Goal: Navigation & Orientation: Find specific page/section

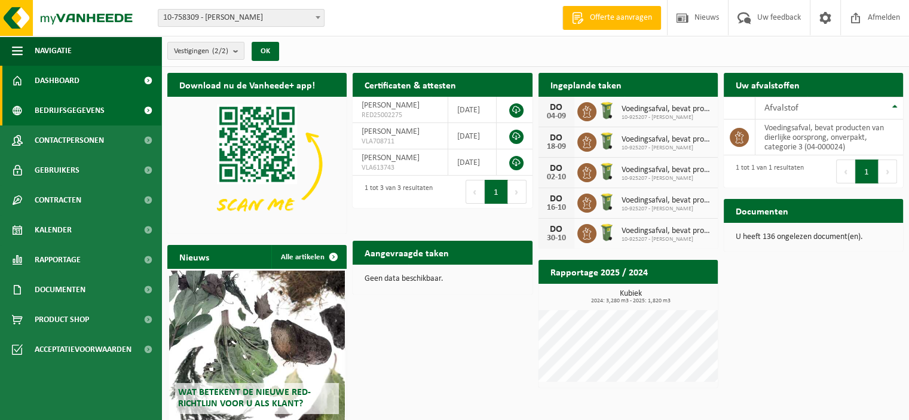
click at [76, 106] on span "Bedrijfsgegevens" at bounding box center [70, 111] width 70 height 30
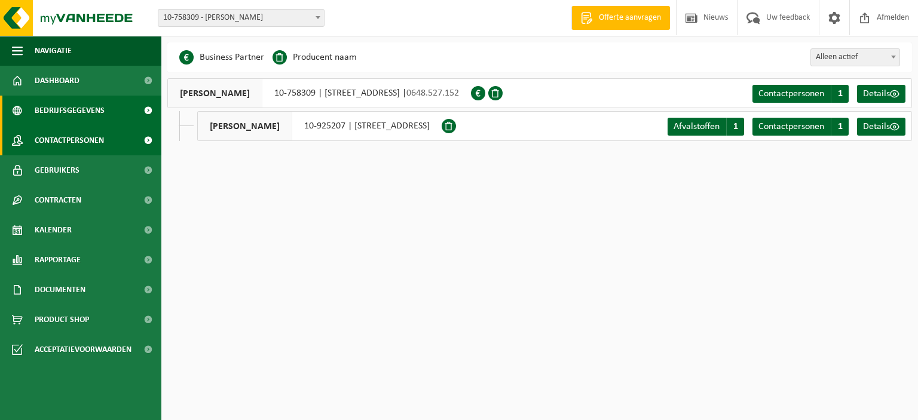
click at [66, 138] on span "Contactpersonen" at bounding box center [69, 140] width 69 height 30
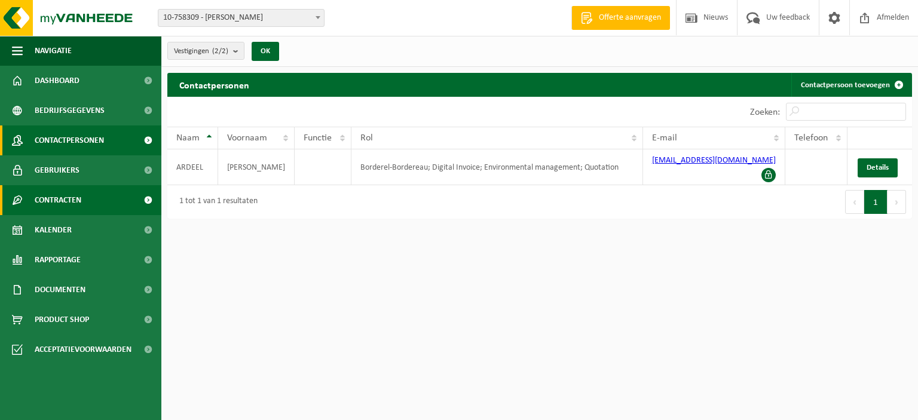
click at [75, 198] on span "Contracten" at bounding box center [58, 200] width 47 height 30
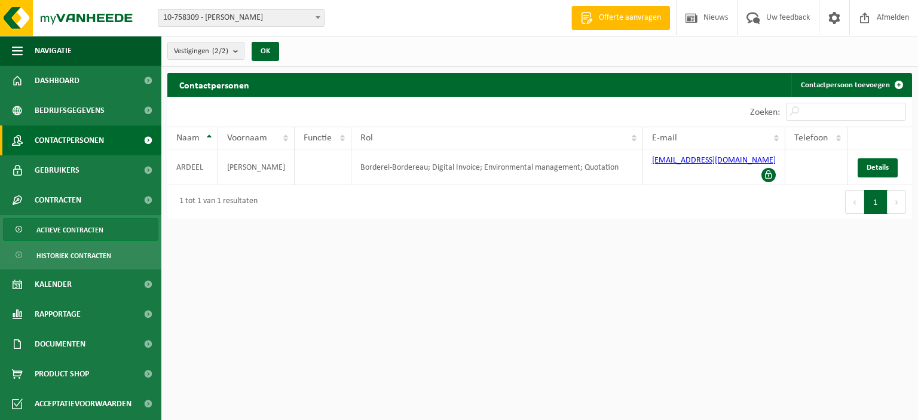
click at [73, 229] on span "Actieve contracten" at bounding box center [69, 230] width 67 height 23
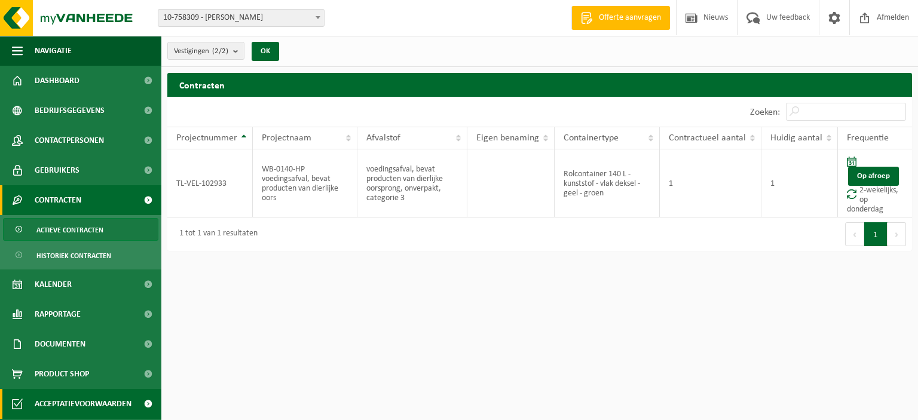
click at [93, 404] on span "Acceptatievoorwaarden" at bounding box center [83, 404] width 97 height 30
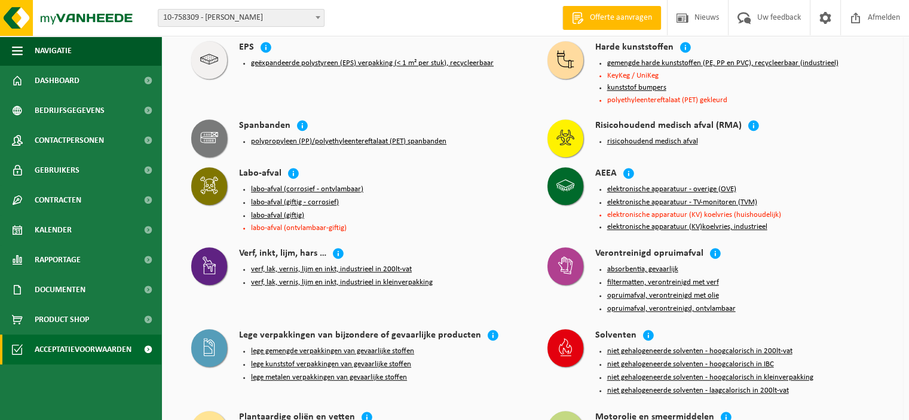
scroll to position [715, 0]
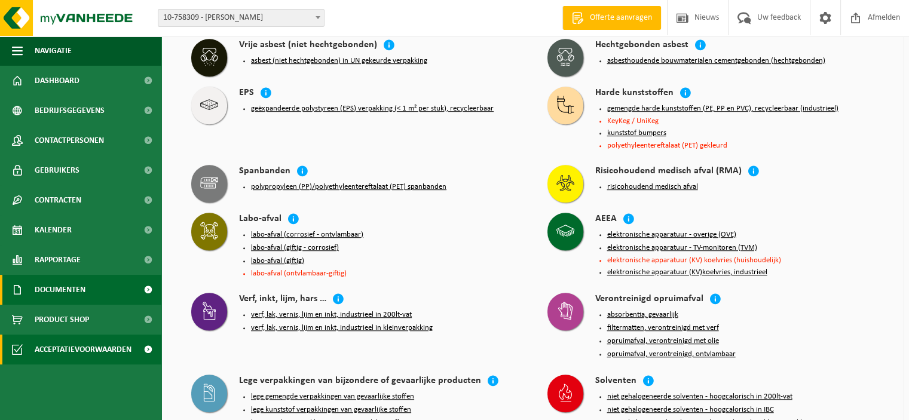
click at [102, 288] on link "Documenten" at bounding box center [80, 290] width 161 height 30
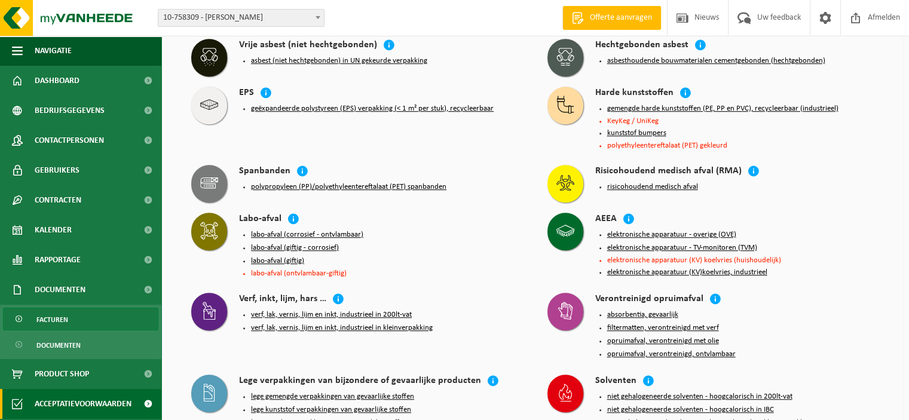
click at [71, 322] on link "Facturen" at bounding box center [80, 319] width 155 height 23
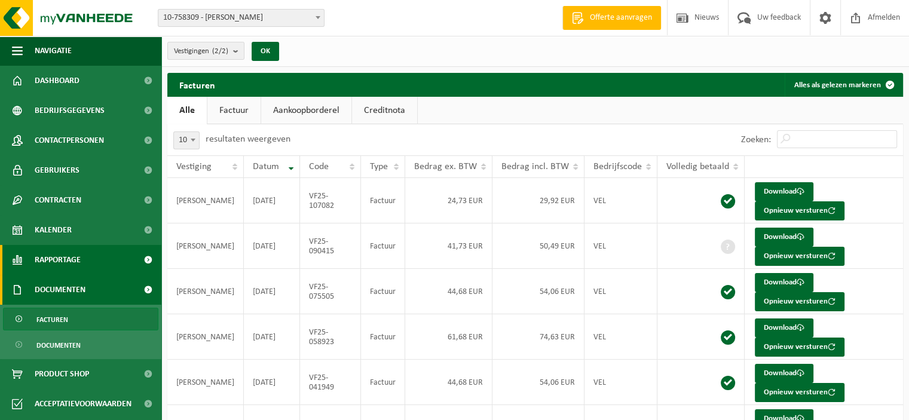
click at [88, 268] on link "Rapportage" at bounding box center [80, 260] width 161 height 30
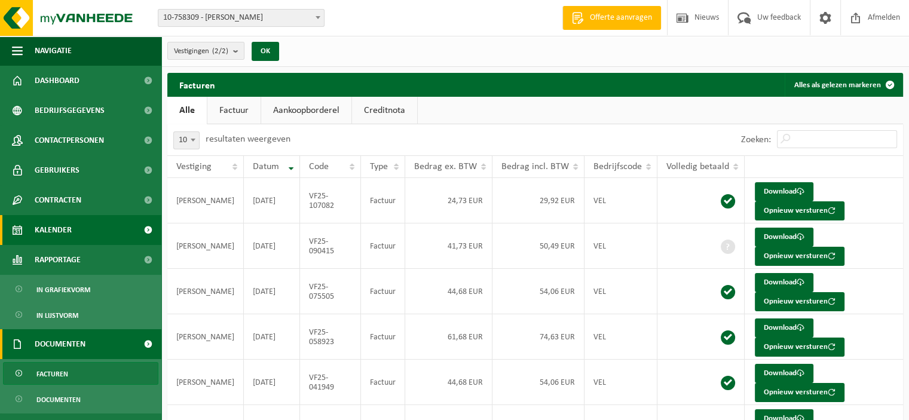
click at [83, 231] on link "Kalender" at bounding box center [80, 230] width 161 height 30
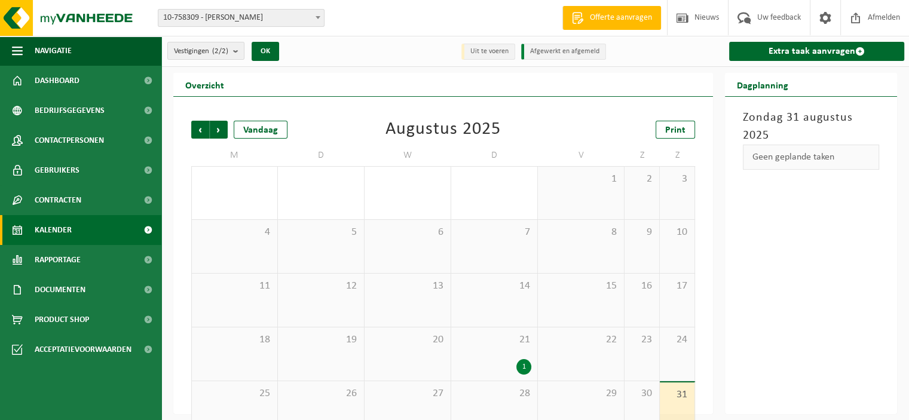
scroll to position [26, 0]
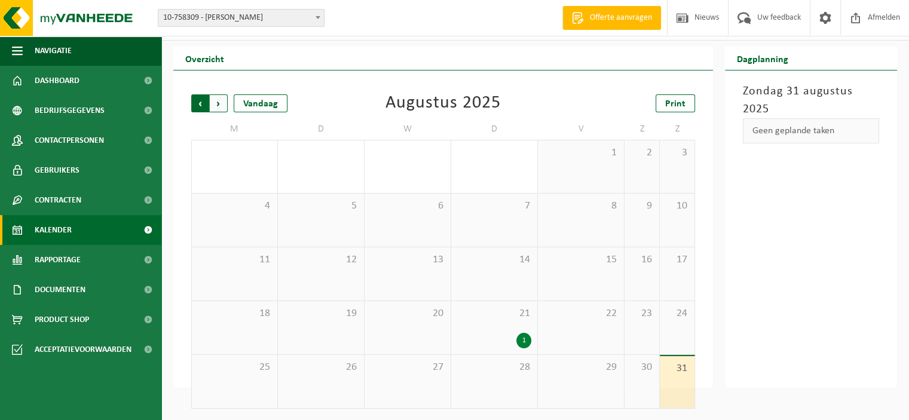
click at [215, 103] on span "Volgende" at bounding box center [219, 103] width 18 height 18
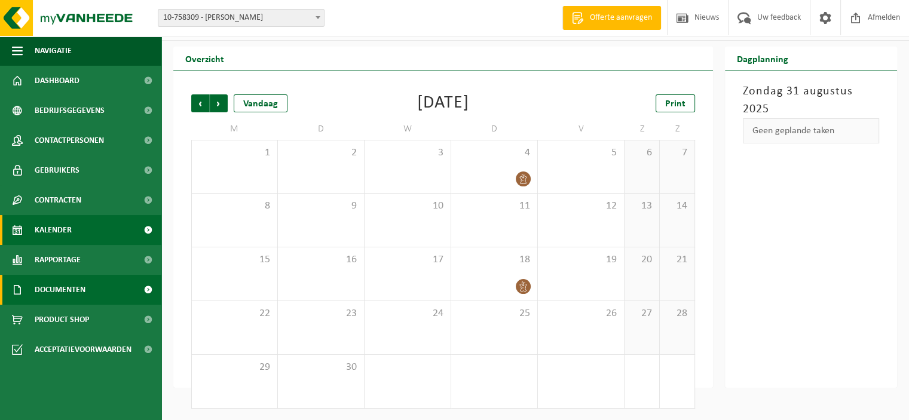
click at [69, 289] on span "Documenten" at bounding box center [60, 290] width 51 height 30
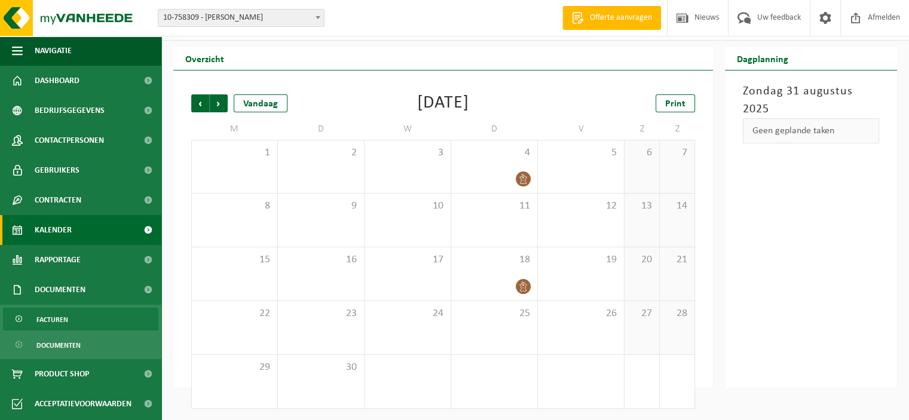
click at [63, 317] on span "Facturen" at bounding box center [52, 319] width 32 height 23
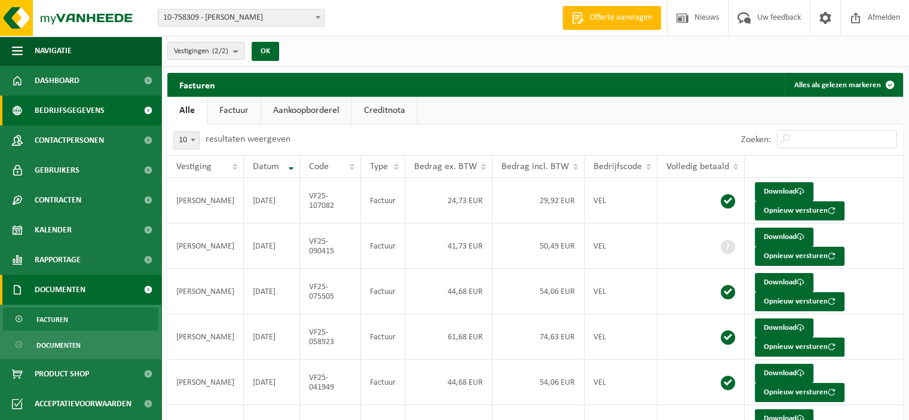
click at [86, 112] on span "Bedrijfsgegevens" at bounding box center [70, 111] width 70 height 30
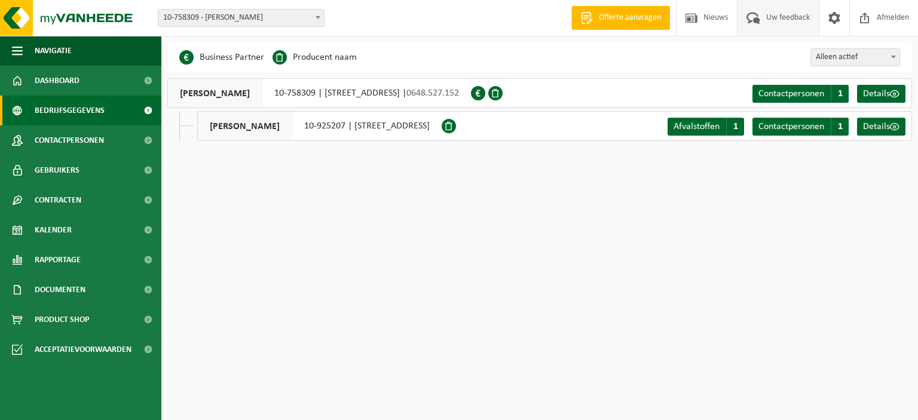
click at [765, 8] on span "Uw feedback" at bounding box center [788, 17] width 50 height 35
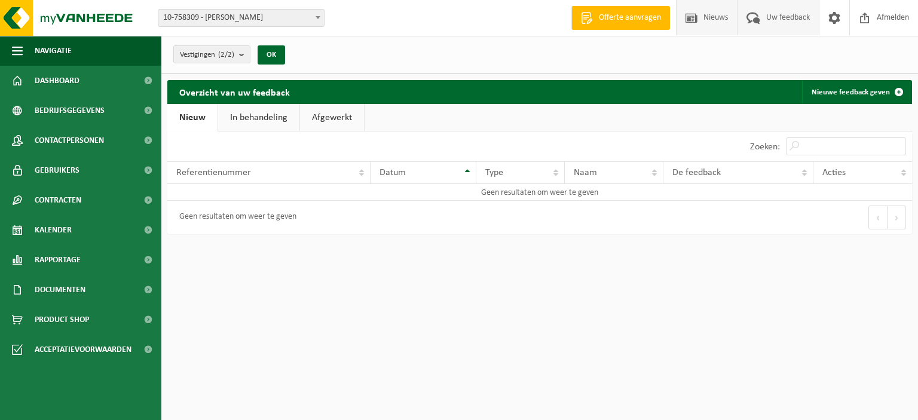
click at [707, 19] on span "Nieuws" at bounding box center [715, 17] width 30 height 35
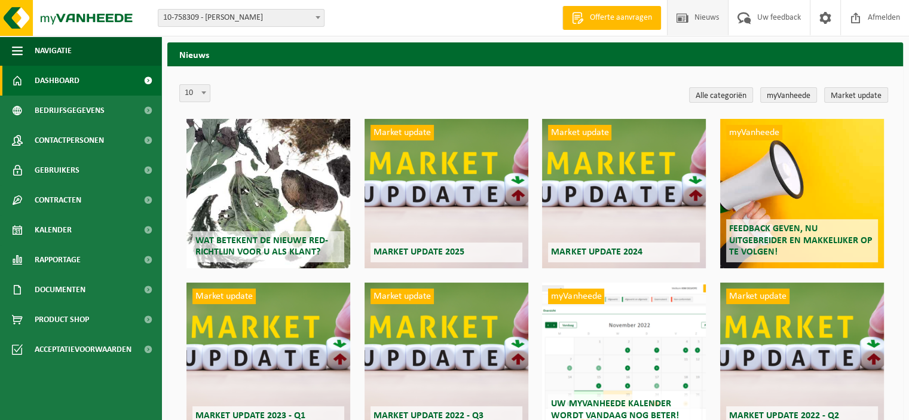
click at [88, 76] on link "Dashboard" at bounding box center [80, 81] width 161 height 30
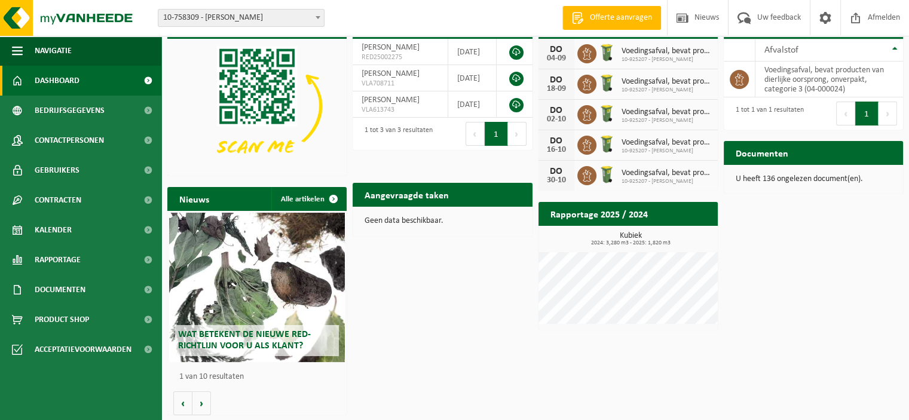
scroll to position [57, 0]
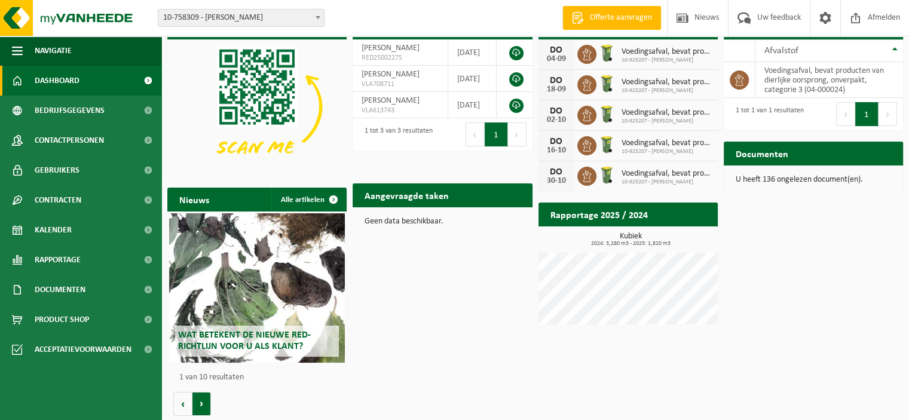
click at [198, 401] on button "Volgende" at bounding box center [201, 404] width 19 height 24
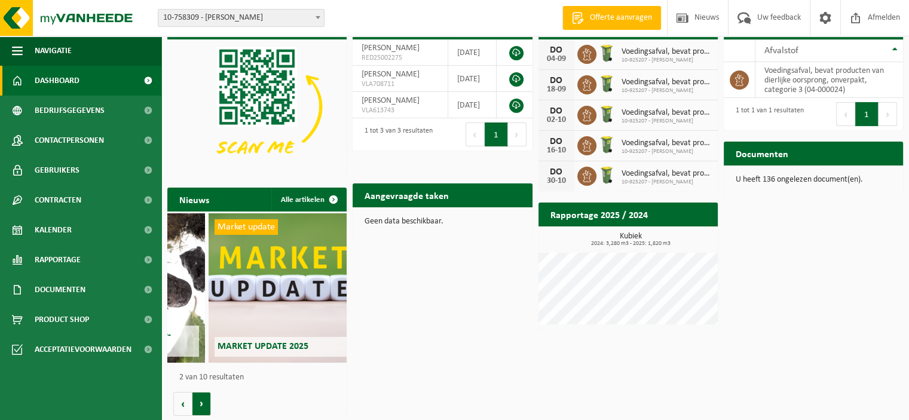
scroll to position [0, 179]
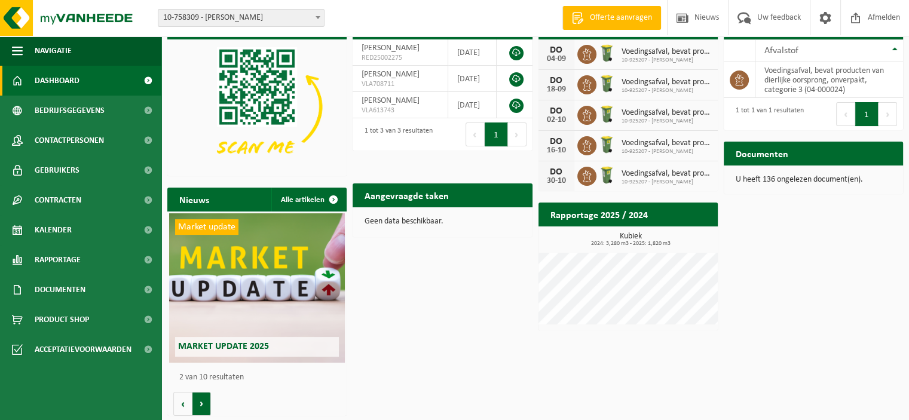
click at [198, 401] on button "Volgende" at bounding box center [201, 404] width 19 height 24
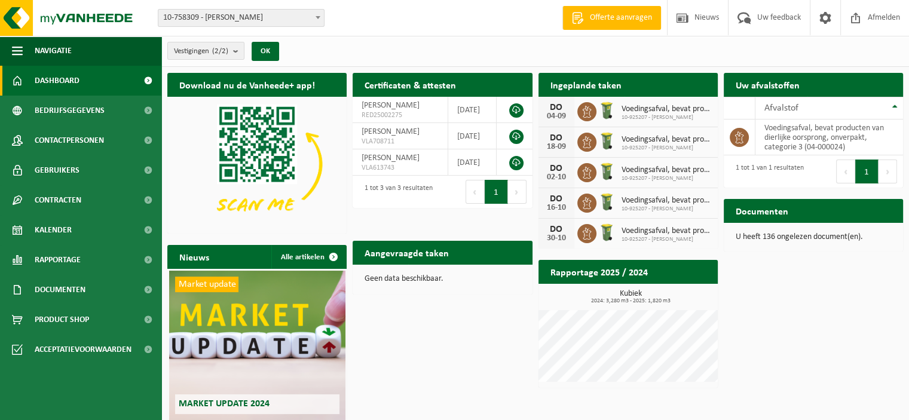
click at [791, 206] on h2 "Documenten" at bounding box center [762, 210] width 76 height 23
click at [65, 296] on span "Documenten" at bounding box center [60, 290] width 51 height 30
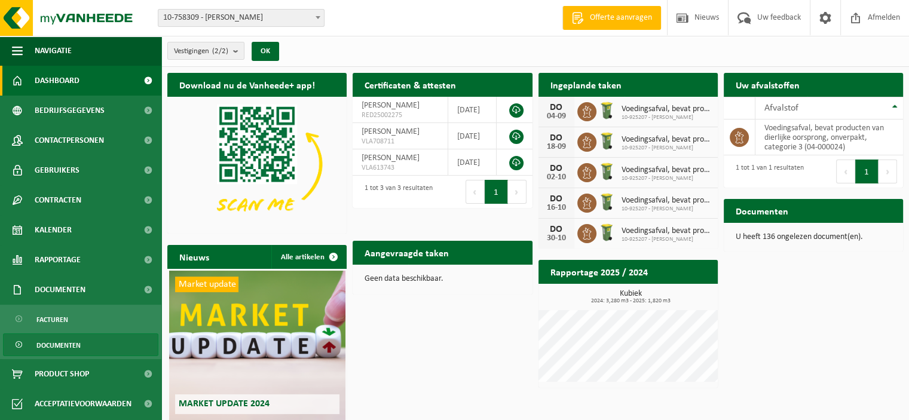
click at [60, 339] on span "Documenten" at bounding box center [58, 345] width 44 height 23
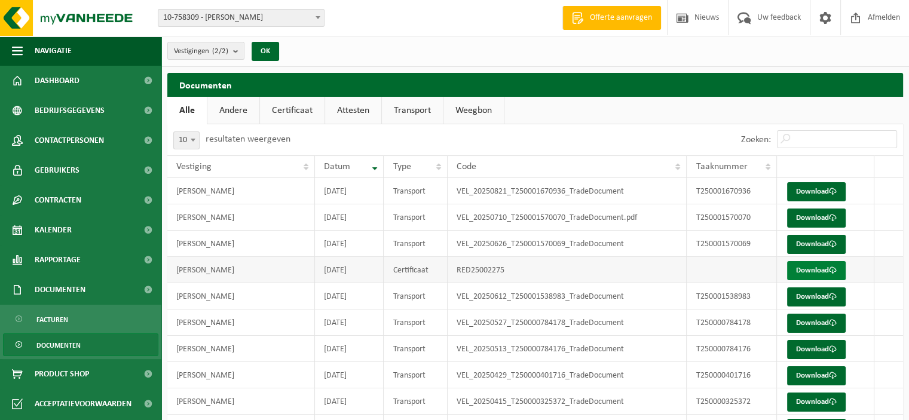
click at [829, 269] on link "Download" at bounding box center [816, 270] width 59 height 19
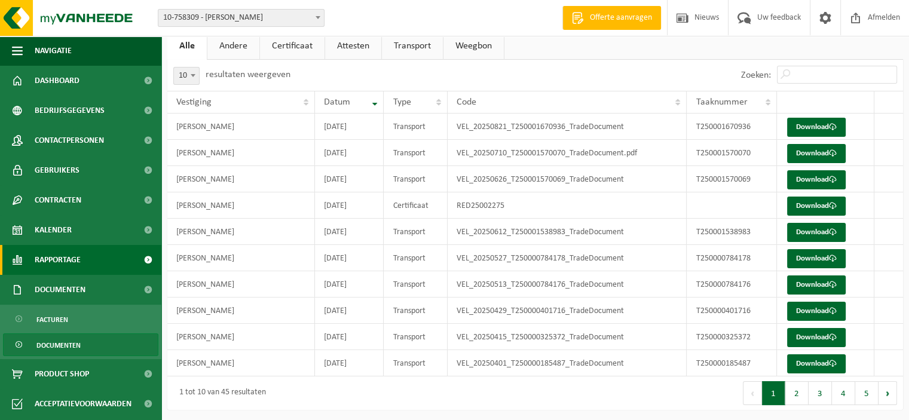
click at [81, 264] on span "Rapportage" at bounding box center [58, 260] width 46 height 30
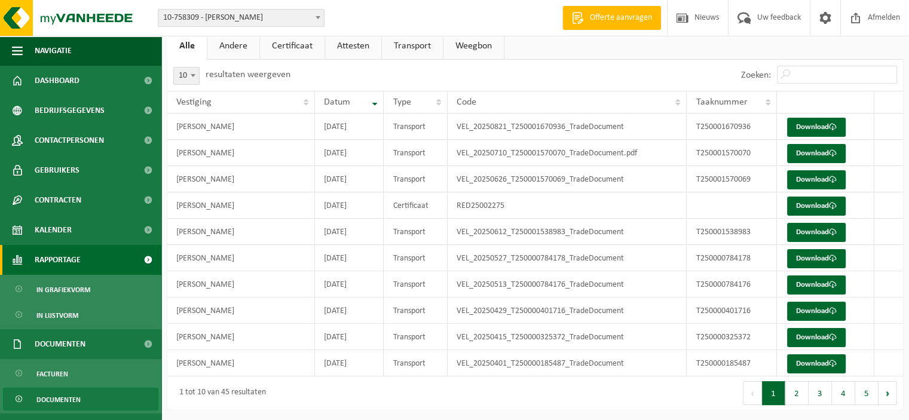
click at [81, 264] on span "Rapportage" at bounding box center [58, 260] width 46 height 30
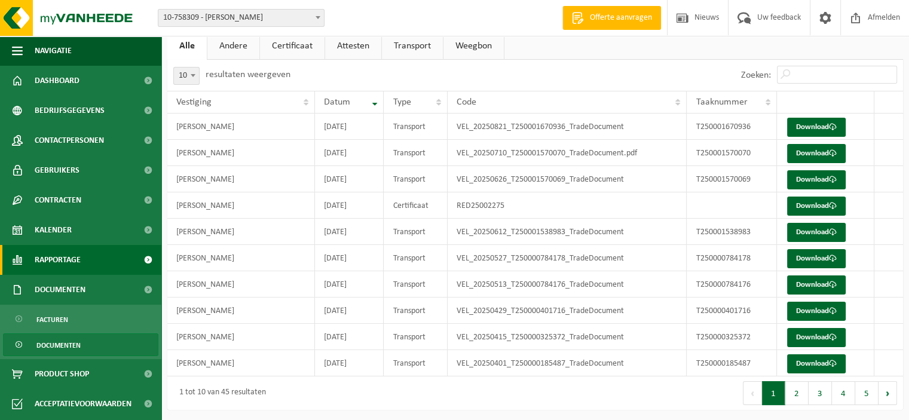
click at [148, 260] on span at bounding box center [147, 260] width 27 height 30
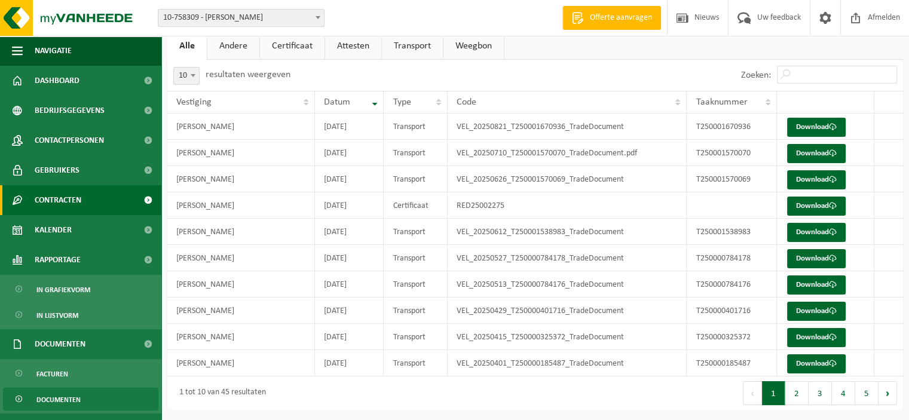
click at [134, 200] on span at bounding box center [147, 200] width 27 height 30
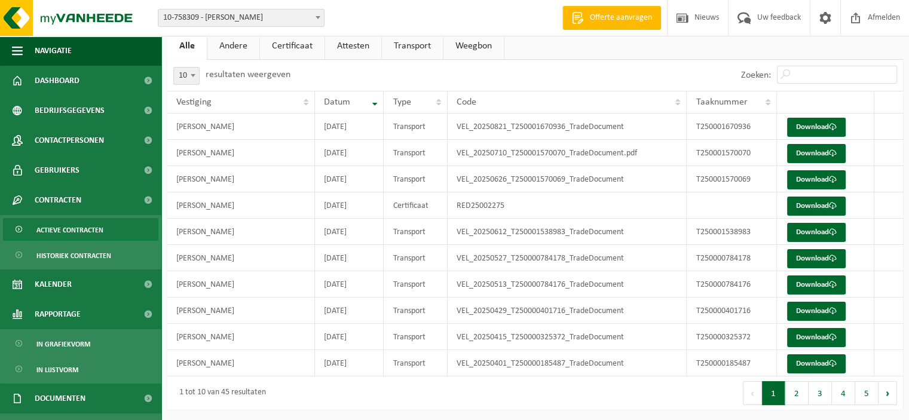
click at [112, 225] on link "Actieve contracten" at bounding box center [80, 229] width 155 height 23
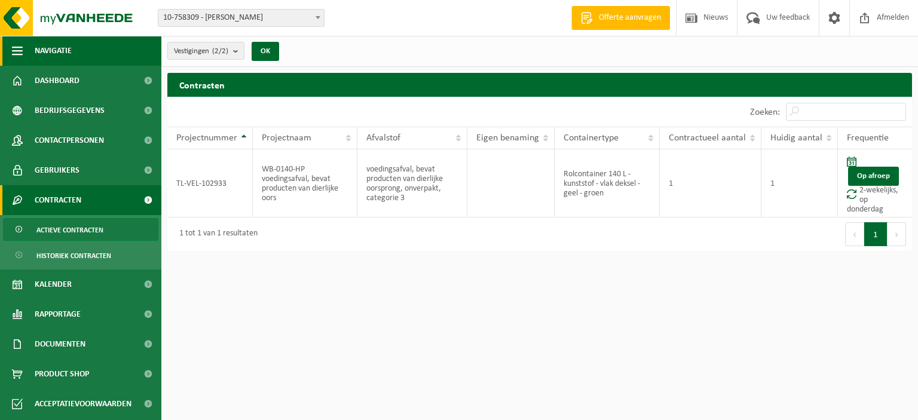
click at [11, 50] on button "Navigatie" at bounding box center [80, 51] width 161 height 30
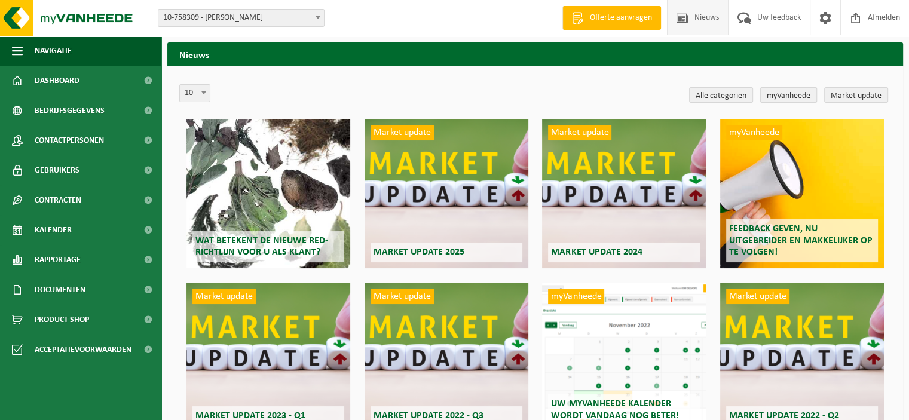
click at [797, 94] on link "myVanheede" at bounding box center [788, 95] width 57 height 16
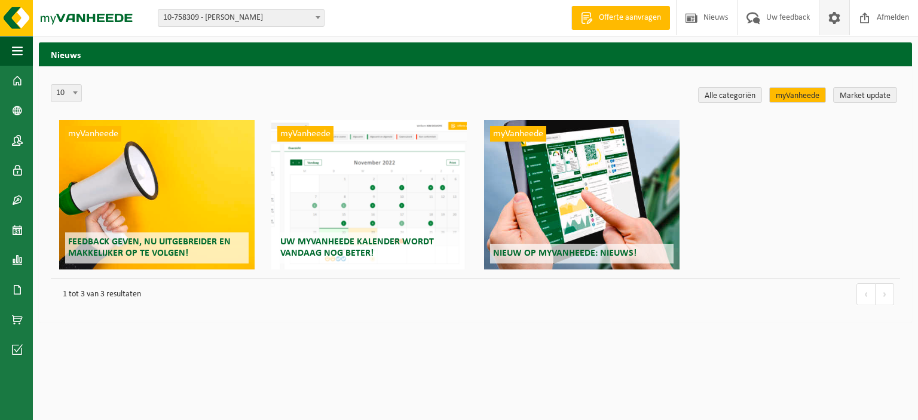
click at [829, 17] on span at bounding box center [834, 17] width 18 height 35
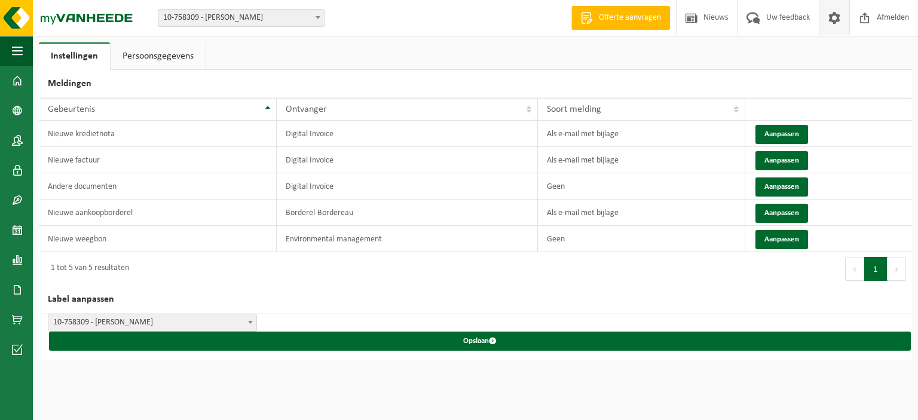
click at [161, 59] on link "Persoonsgegevens" at bounding box center [158, 55] width 95 height 27
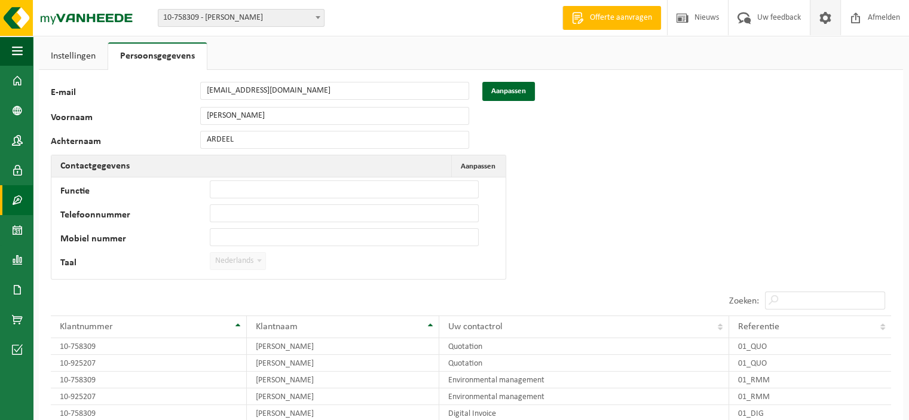
click at [19, 195] on span at bounding box center [17, 200] width 11 height 30
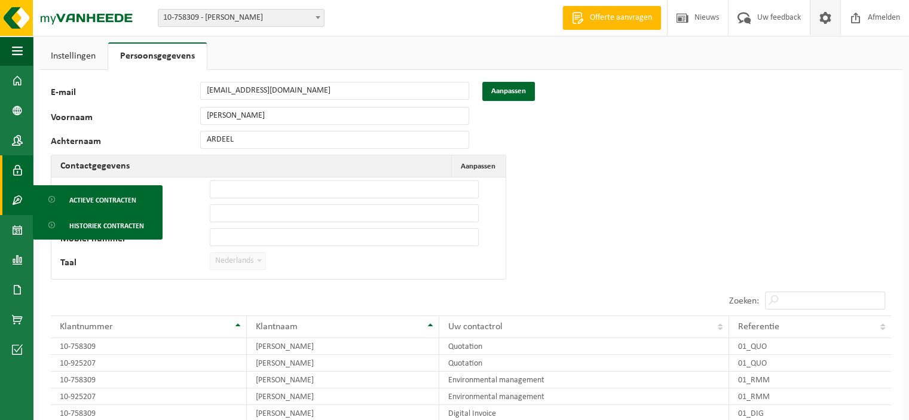
click at [23, 176] on link "Gebruikers" at bounding box center [16, 170] width 33 height 30
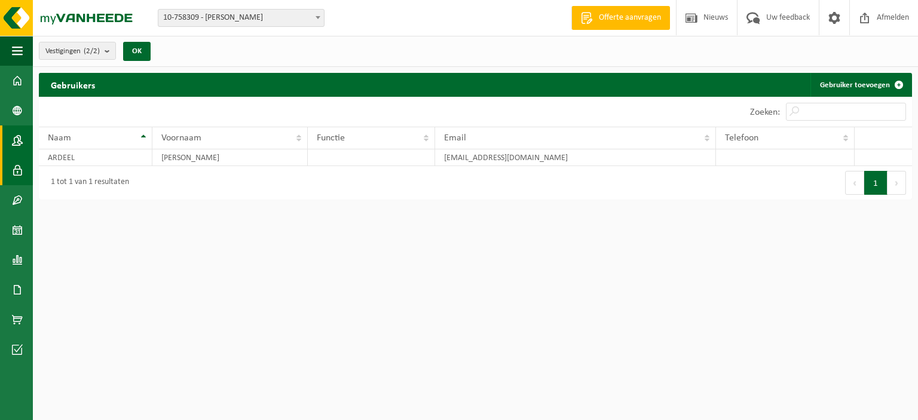
click at [23, 138] on link "Contactpersonen" at bounding box center [16, 140] width 33 height 30
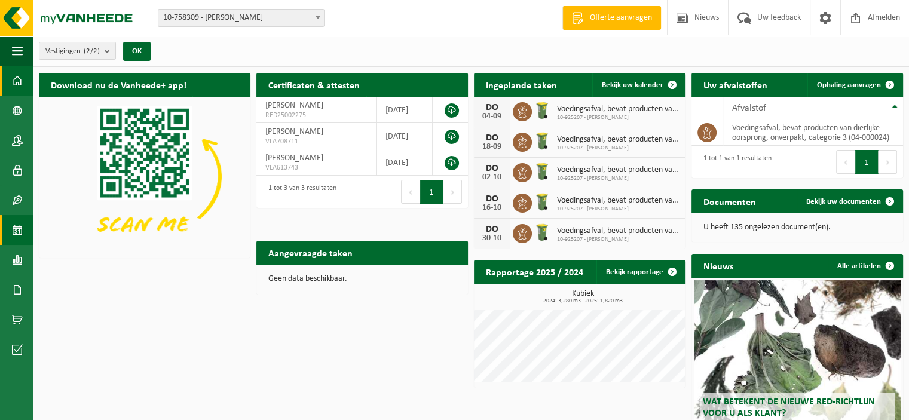
click at [12, 231] on span at bounding box center [17, 230] width 11 height 30
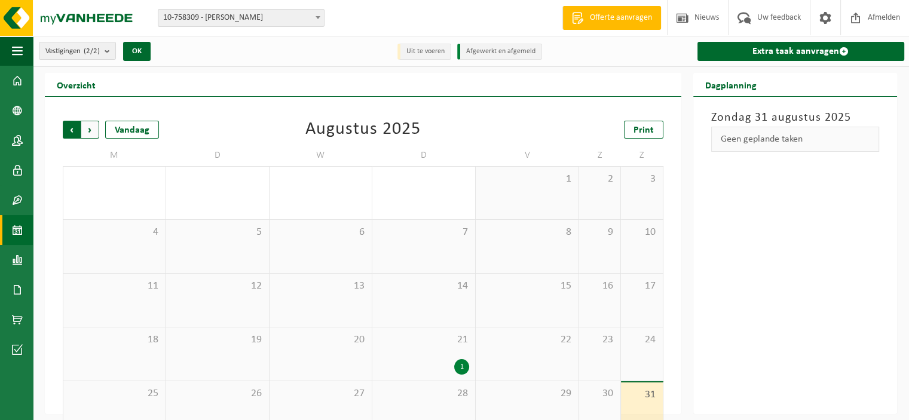
click at [91, 128] on span "Volgende" at bounding box center [90, 130] width 18 height 18
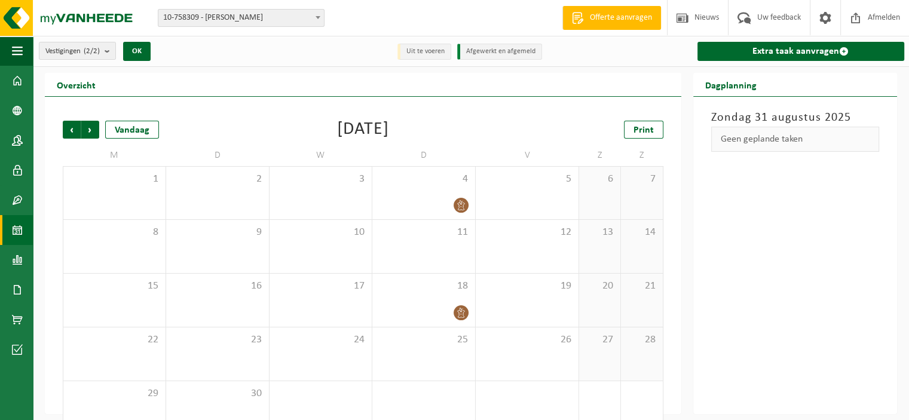
click at [91, 128] on span "Volgende" at bounding box center [90, 130] width 18 height 18
click at [74, 128] on span "Vorige" at bounding box center [72, 130] width 18 height 18
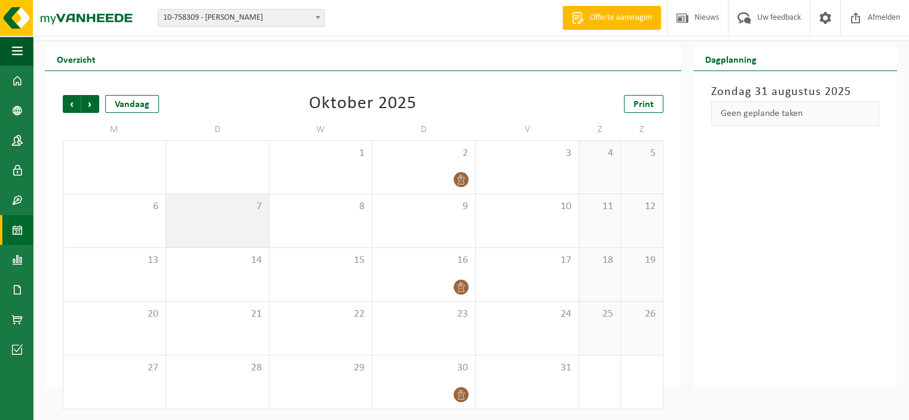
scroll to position [25, 0]
click at [88, 102] on span "Volgende" at bounding box center [90, 105] width 18 height 18
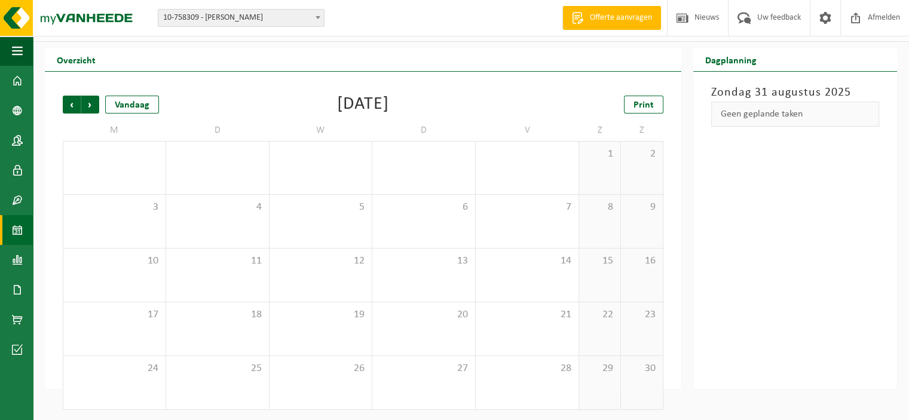
click at [88, 102] on span "Volgende" at bounding box center [90, 105] width 18 height 18
